Goal: Task Accomplishment & Management: Complete application form

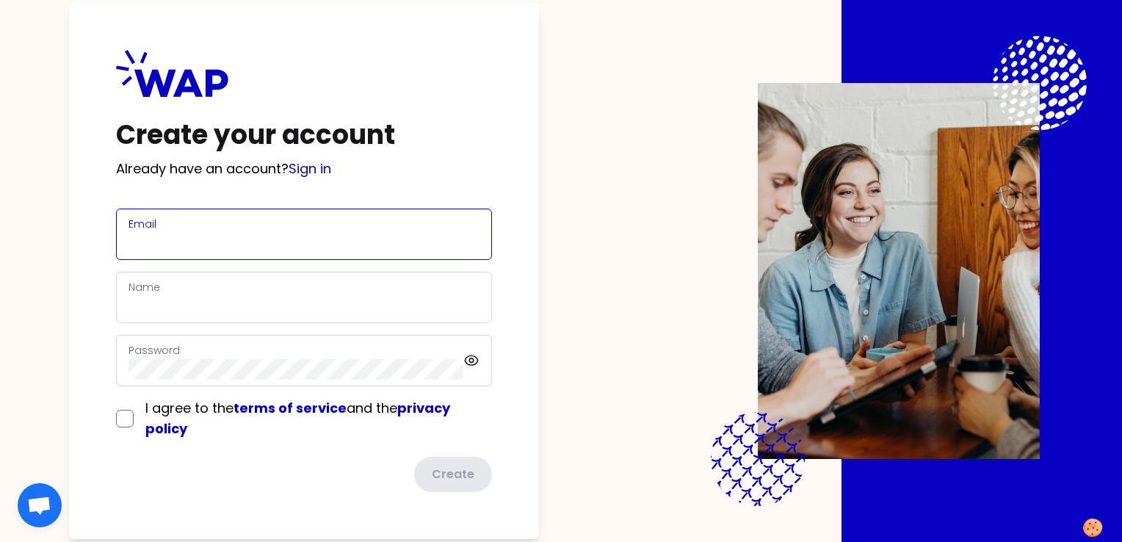
click at [259, 243] on input "Email" at bounding box center [303, 243] width 351 height 21
type input "[PERSON_NAME][EMAIL_ADDRESS][DOMAIN_NAME]"
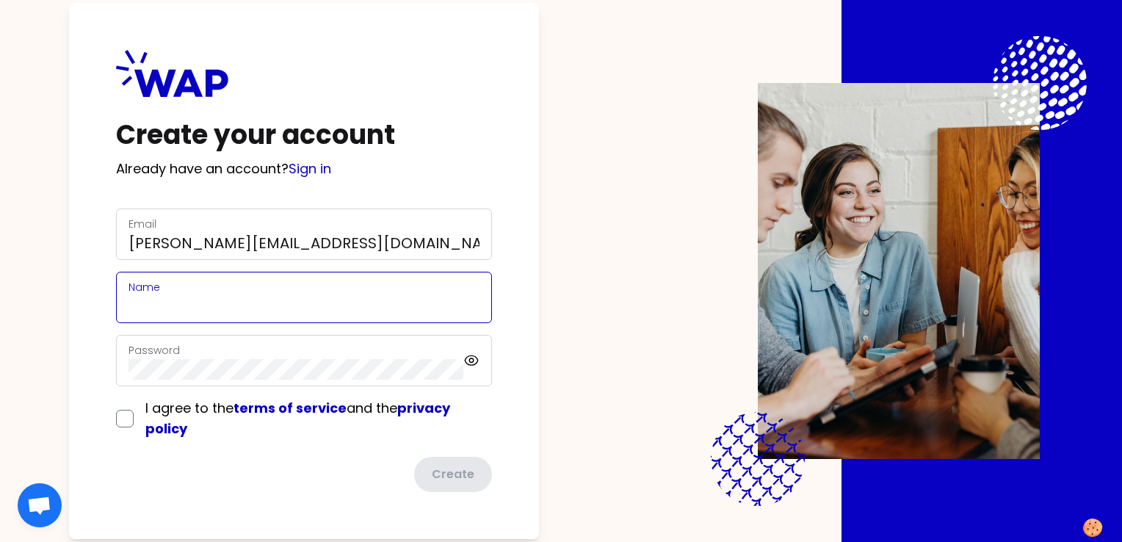
click at [239, 305] on input "Name" at bounding box center [303, 306] width 351 height 21
type input "REDON Alice"
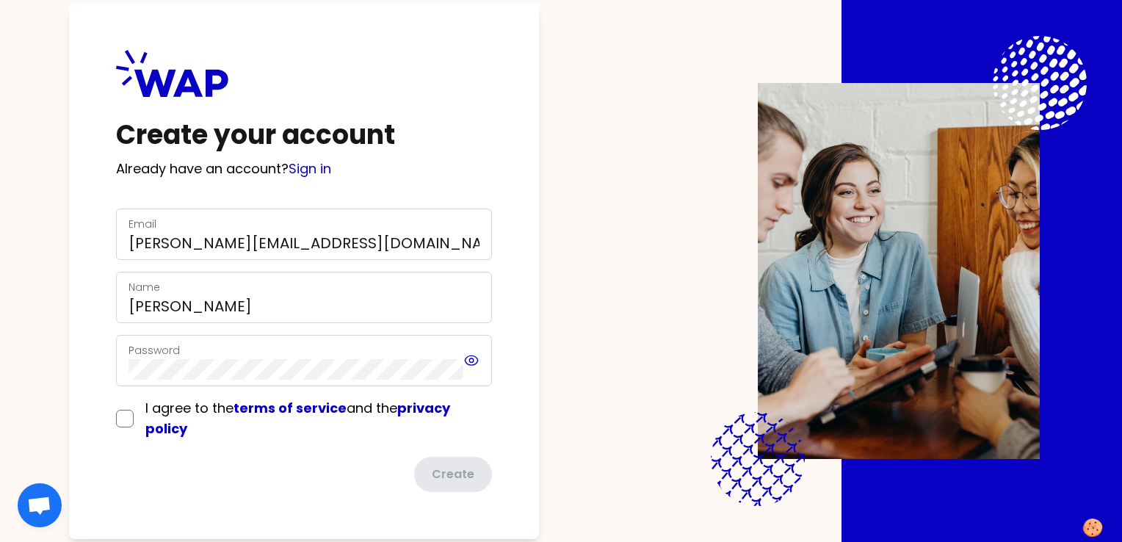
click at [474, 359] on icon at bounding box center [471, 361] width 17 height 18
click at [119, 419] on input "checkbox" at bounding box center [125, 419] width 18 height 18
checkbox input "true"
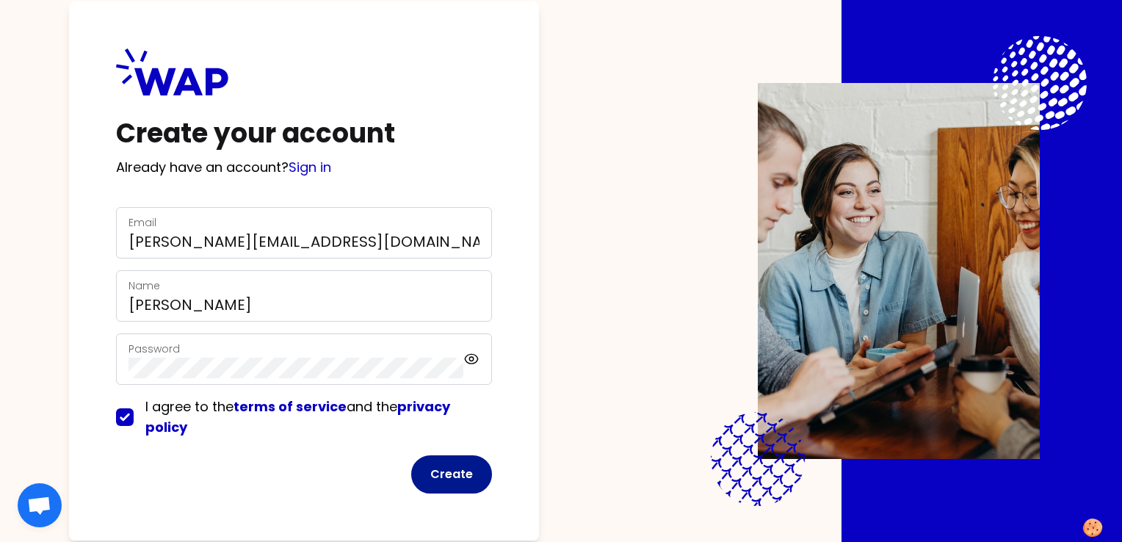
click at [452, 471] on button "Create" at bounding box center [451, 474] width 81 height 38
